Goal: Information Seeking & Learning: Learn about a topic

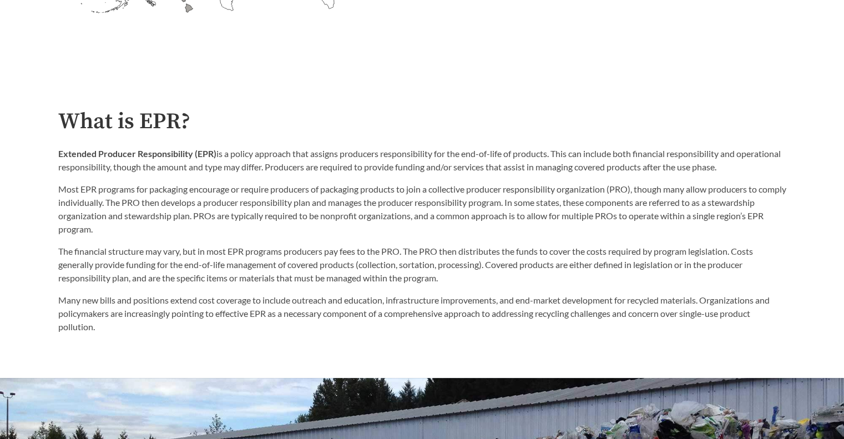
scroll to position [555, 0]
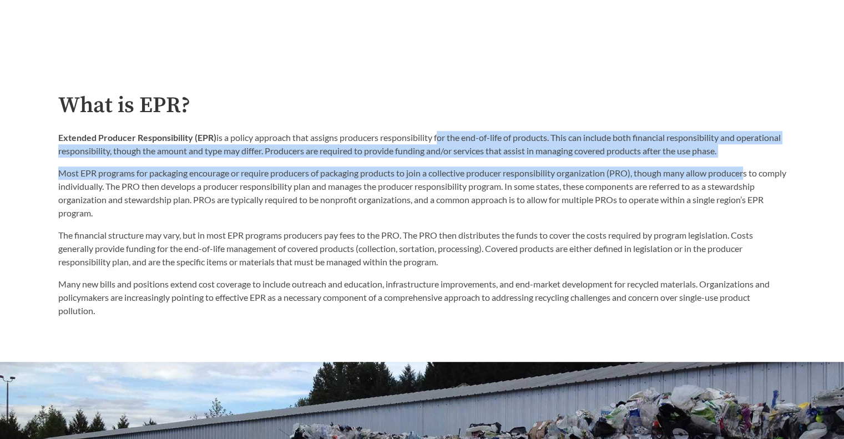
drag, startPoint x: 437, startPoint y: 144, endPoint x: 750, endPoint y: 164, distance: 313.1
click at [753, 163] on div "Extended Producer Responsibility (EPR) is a policy approach that assigns produc…" at bounding box center [422, 175] width 728 height 89
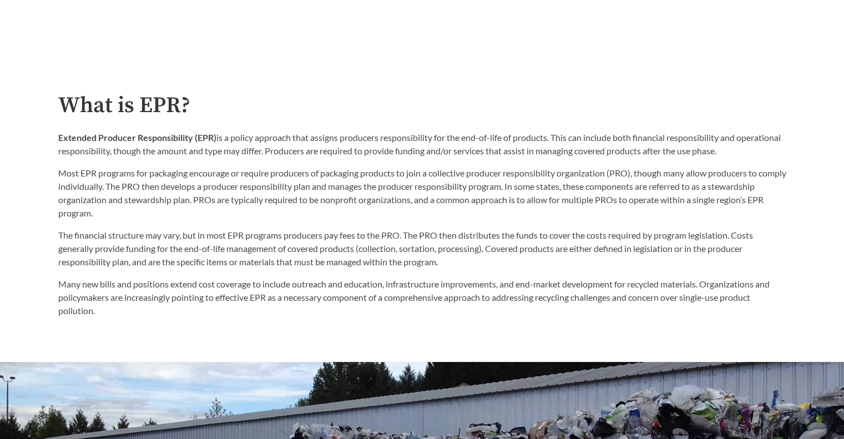
click at [415, 190] on p "Most EPR programs for packaging encourage or require producers of packaging pro…" at bounding box center [422, 193] width 728 height 53
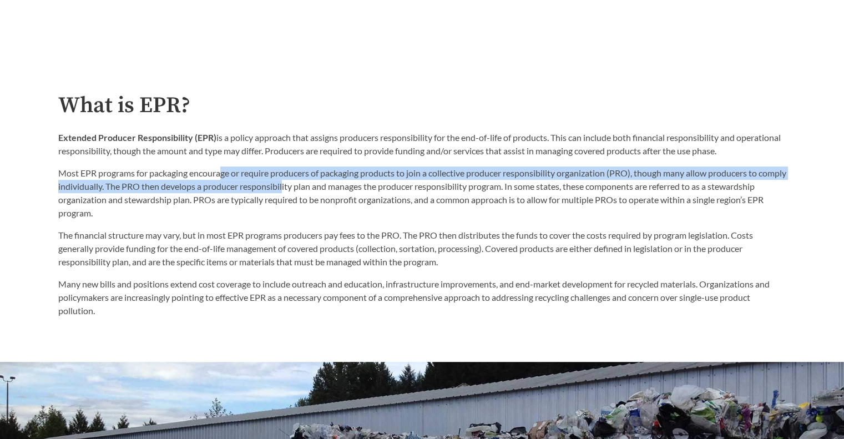
drag, startPoint x: 222, startPoint y: 178, endPoint x: 316, endPoint y: 186, distance: 94.1
click at [315, 185] on p "Most EPR programs for packaging encourage or require producers of packaging pro…" at bounding box center [422, 193] width 728 height 53
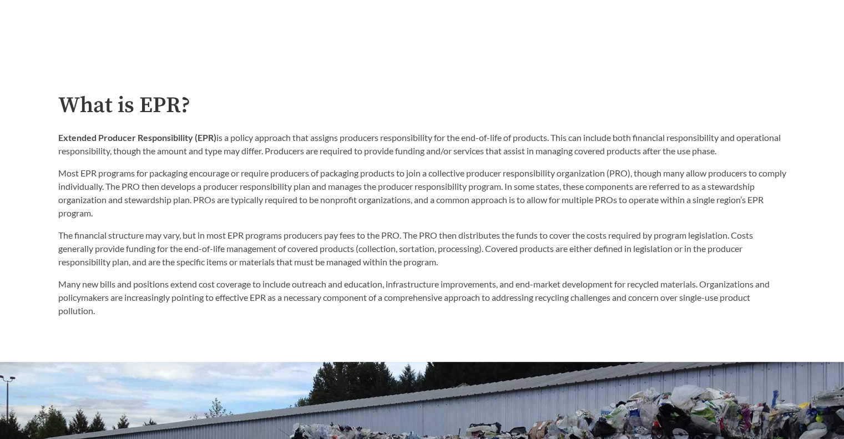
click at [323, 205] on p "Most EPR programs for packaging encourage or require producers of packaging pro…" at bounding box center [422, 193] width 728 height 53
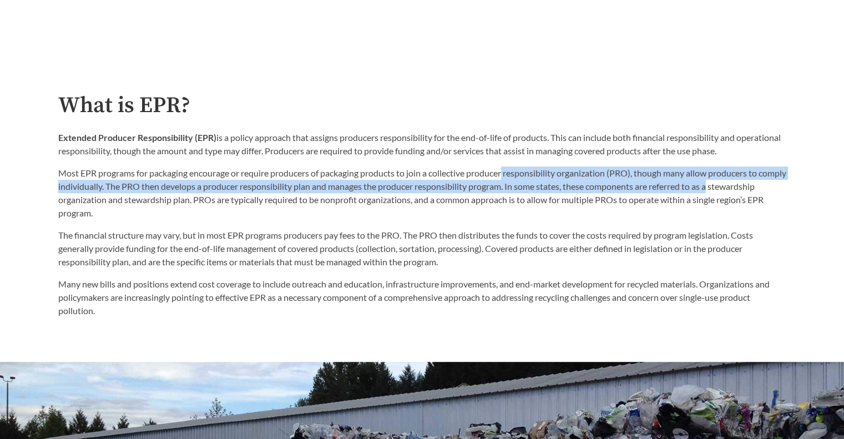
drag, startPoint x: 508, startPoint y: 175, endPoint x: 761, endPoint y: 195, distance: 253.9
click at [761, 195] on p "Most EPR programs for packaging encourage or require producers of packaging pro…" at bounding box center [422, 193] width 728 height 53
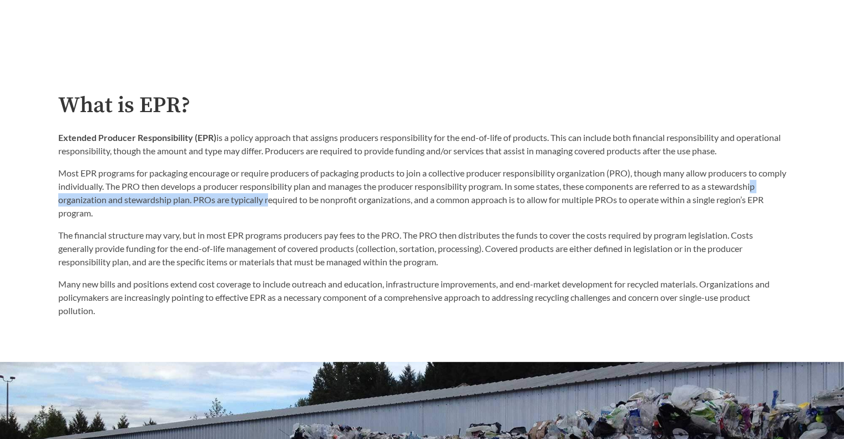
drag, startPoint x: 100, startPoint y: 200, endPoint x: 319, endPoint y: 204, distance: 218.7
click at [319, 204] on p "Most EPR programs for packaging encourage or require producers of packaging pro…" at bounding box center [422, 193] width 728 height 53
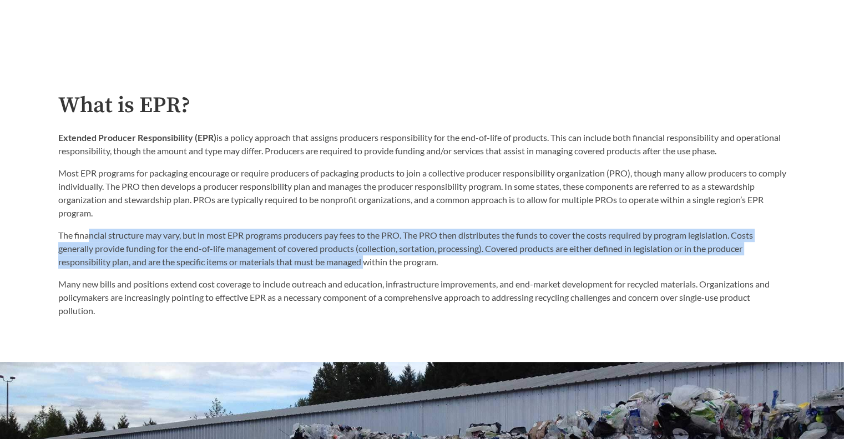
scroll to position [611, 0]
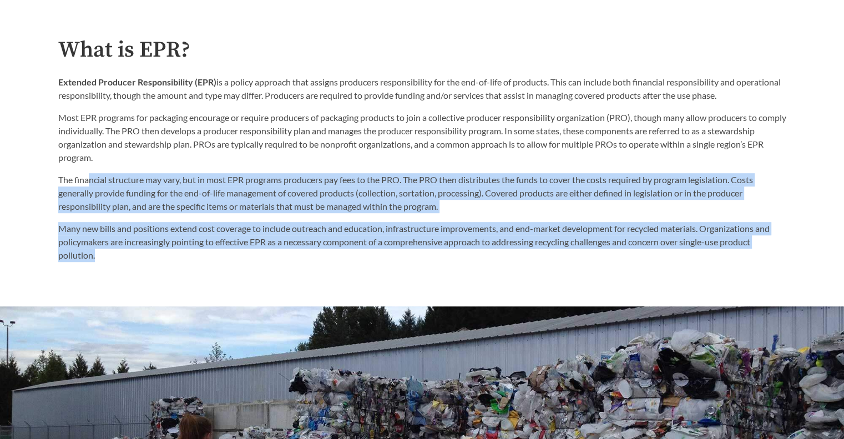
drag, startPoint x: 153, startPoint y: 238, endPoint x: 369, endPoint y: 259, distance: 216.4
click at [369, 259] on div "The financial structure may vary, but in most EPR programs producers pay fees t…" at bounding box center [422, 217] width 728 height 89
click at [289, 246] on p "Many new bills and positions extend cost coverage to include outreach and educa…" at bounding box center [422, 242] width 728 height 40
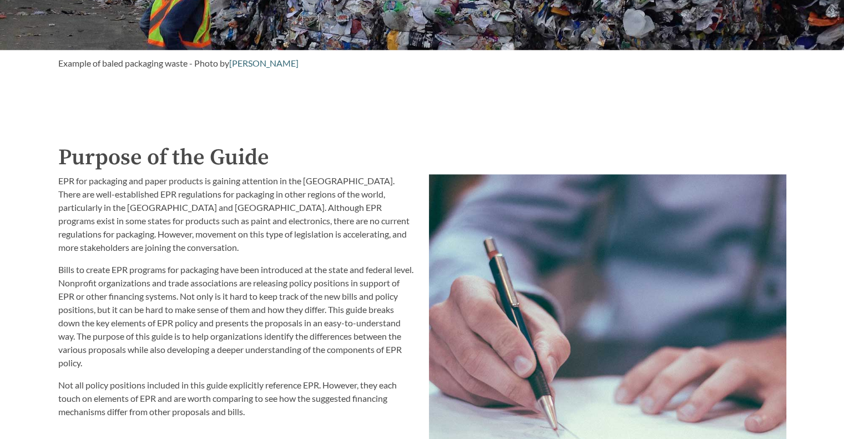
scroll to position [1110, 0]
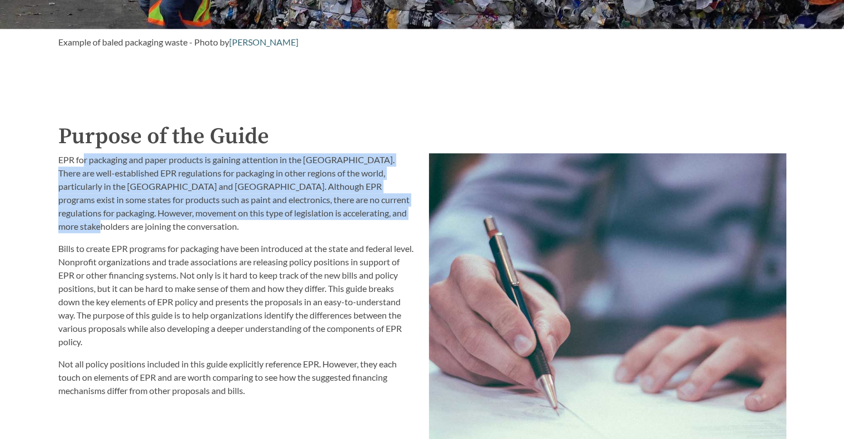
drag, startPoint x: 82, startPoint y: 161, endPoint x: 382, endPoint y: 214, distance: 304.9
click at [382, 214] on p "EPR for packaging and paper products is gaining attention in the [GEOGRAPHIC_DA…" at bounding box center [236, 193] width 357 height 80
click at [224, 200] on p "EPR for packaging and paper products is gaining attention in the [GEOGRAPHIC_DA…" at bounding box center [236, 193] width 357 height 80
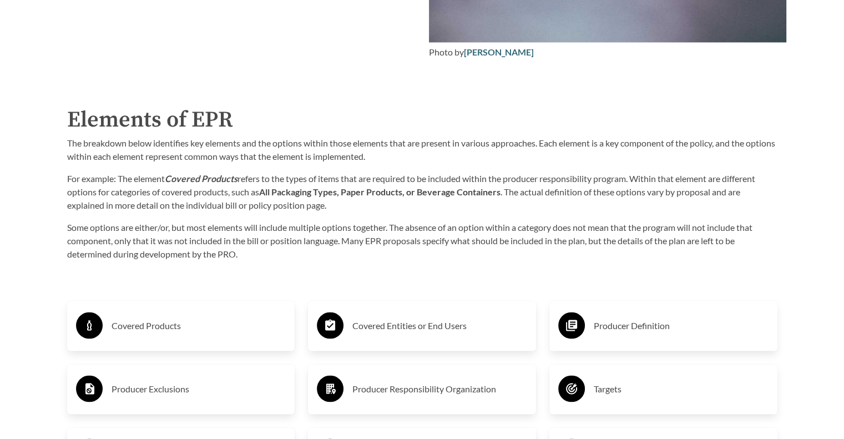
scroll to position [1665, 0]
